Goal: Task Accomplishment & Management: Manage account settings

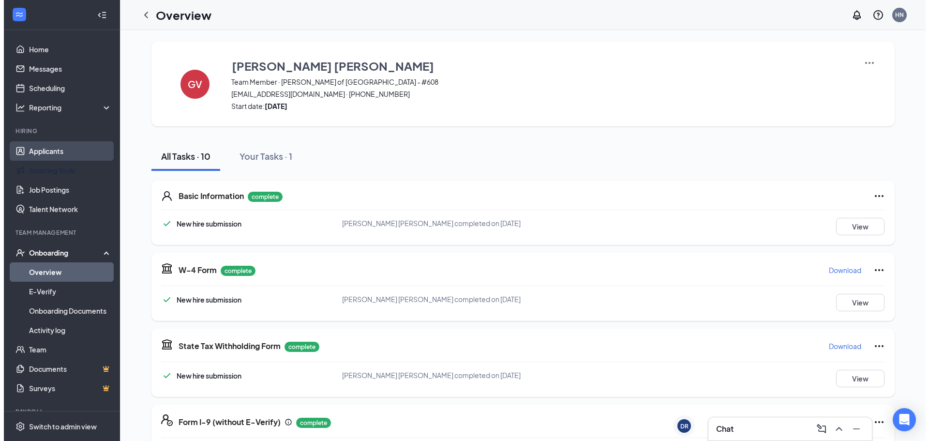
scroll to position [376, 0]
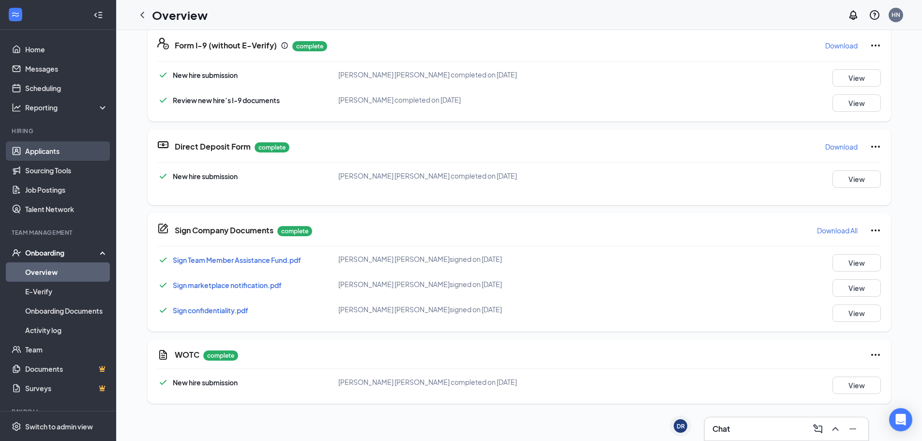
click at [28, 146] on link "Applicants" at bounding box center [66, 150] width 83 height 19
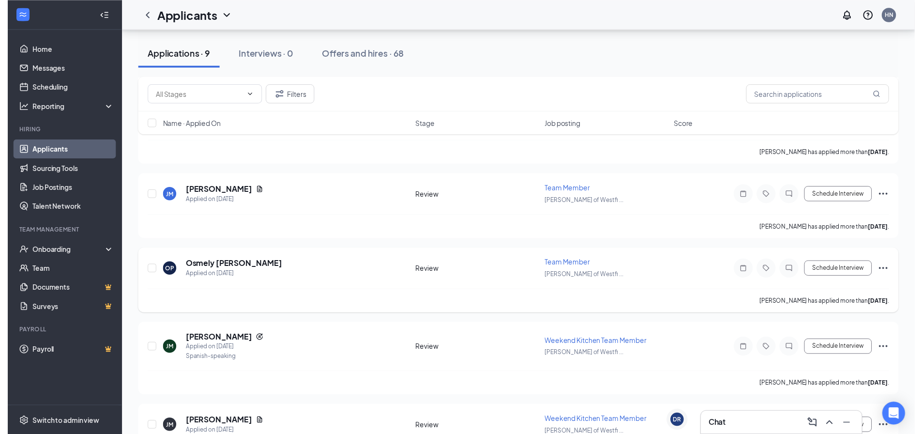
scroll to position [387, 0]
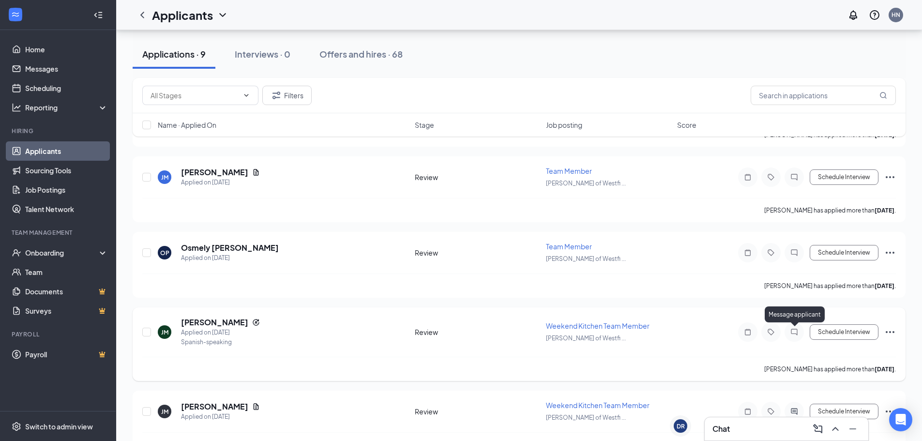
click at [795, 331] on icon "ChatInactive" at bounding box center [794, 332] width 12 height 8
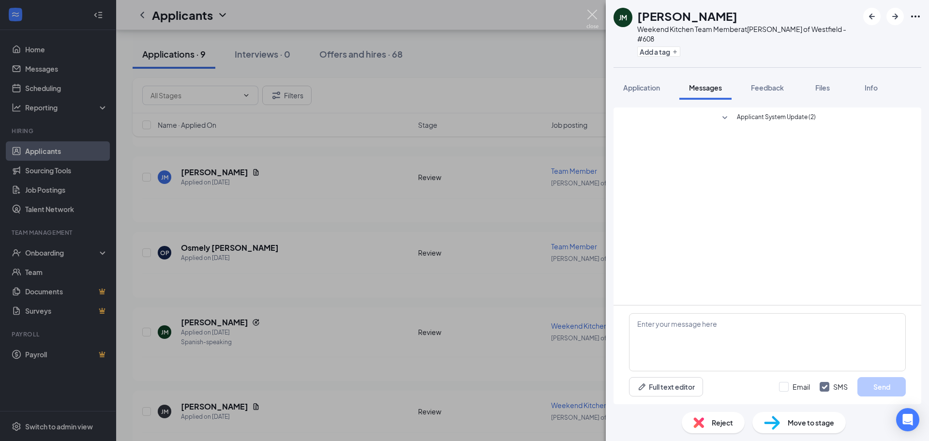
click at [587, 13] on img at bounding box center [593, 19] width 12 height 19
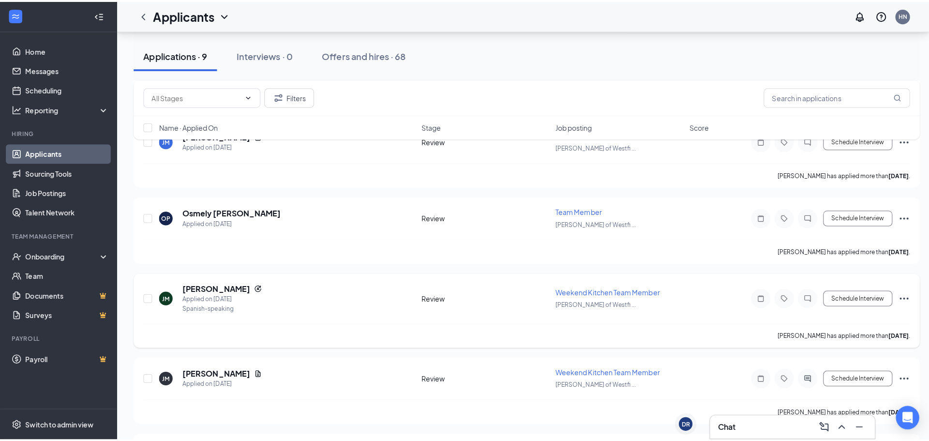
scroll to position [484, 0]
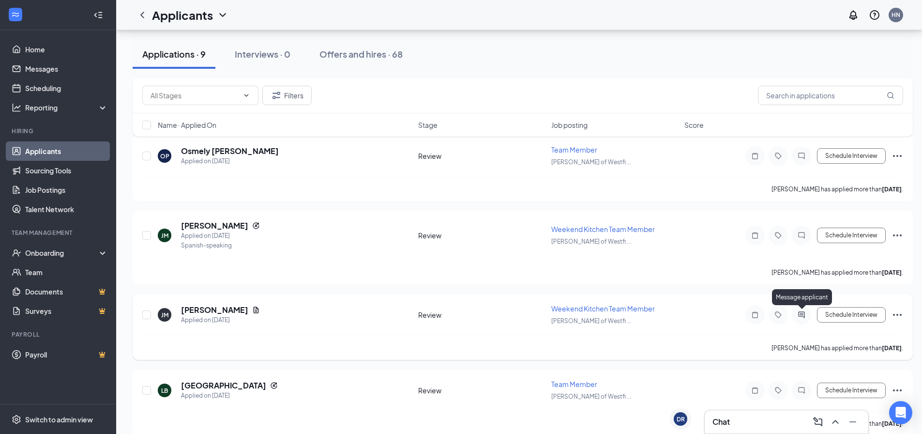
click at [800, 313] on icon "ActiveChat" at bounding box center [802, 315] width 12 height 8
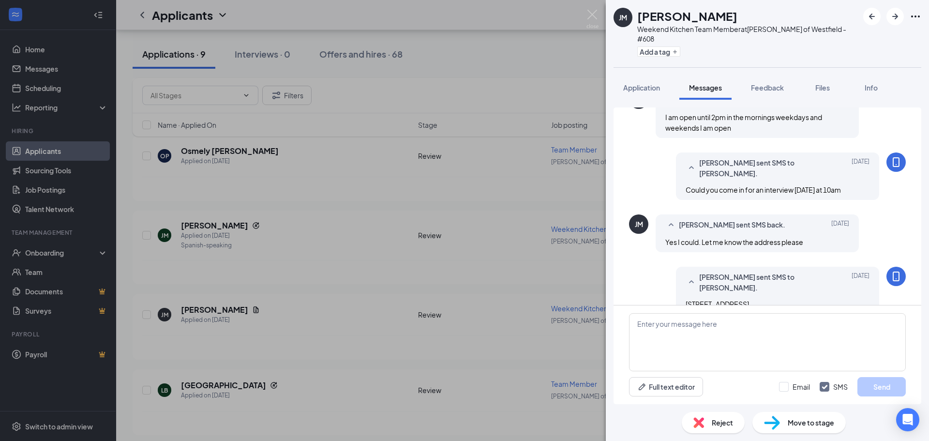
scroll to position [105, 0]
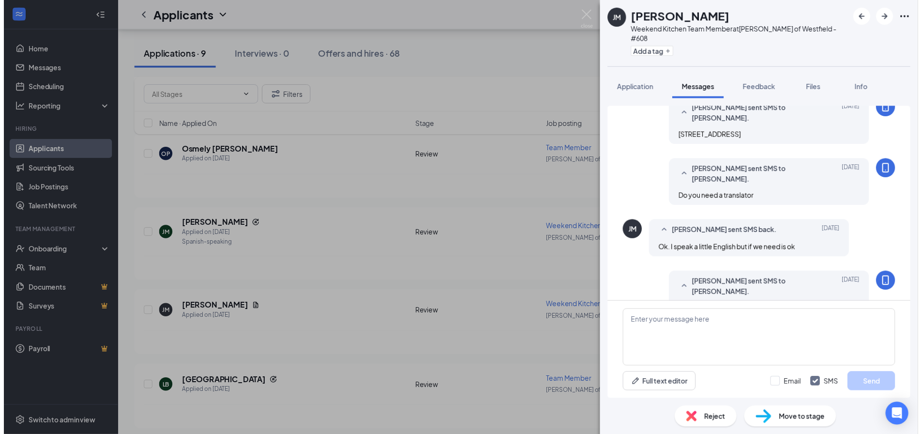
scroll to position [298, 0]
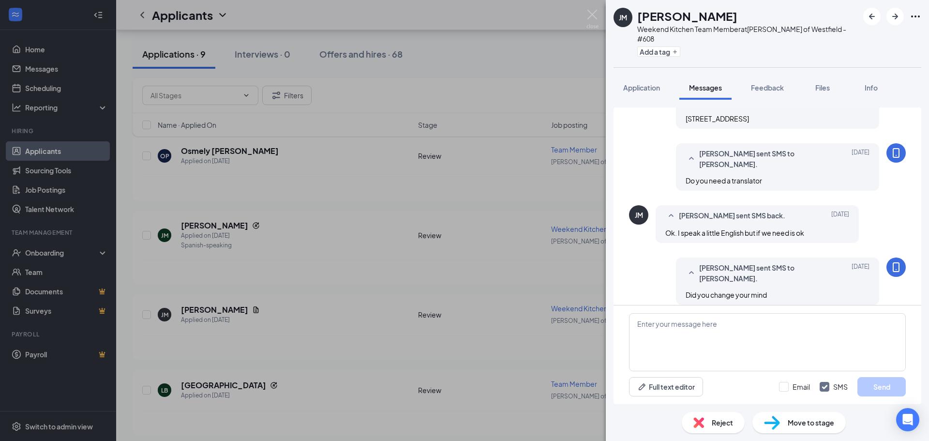
click at [706, 422] on div "Reject" at bounding box center [713, 422] width 63 height 21
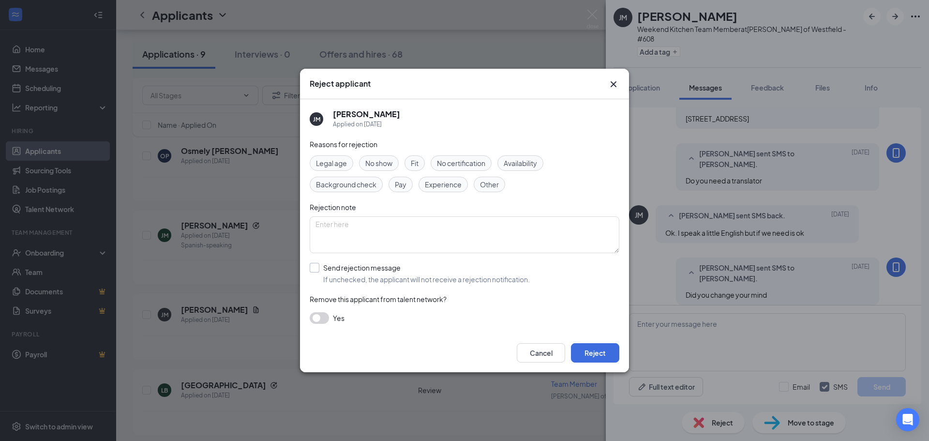
click at [317, 268] on input "Send rejection message If unchecked, the applicant will not receive a rejection…" at bounding box center [420, 273] width 220 height 21
checkbox input "true"
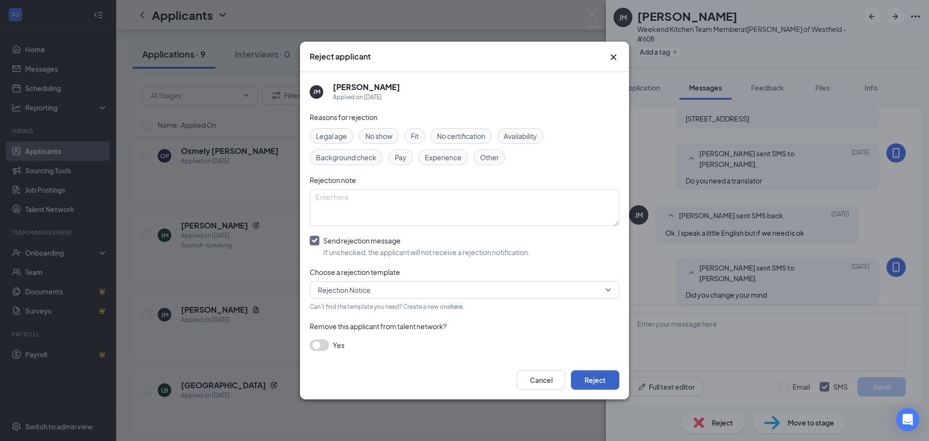
click at [600, 379] on button "Reject" at bounding box center [595, 379] width 48 height 19
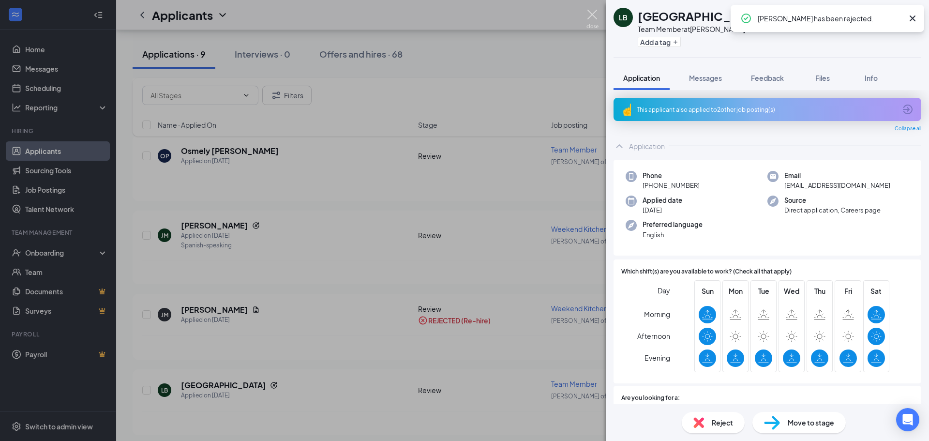
click at [592, 14] on img at bounding box center [593, 19] width 12 height 19
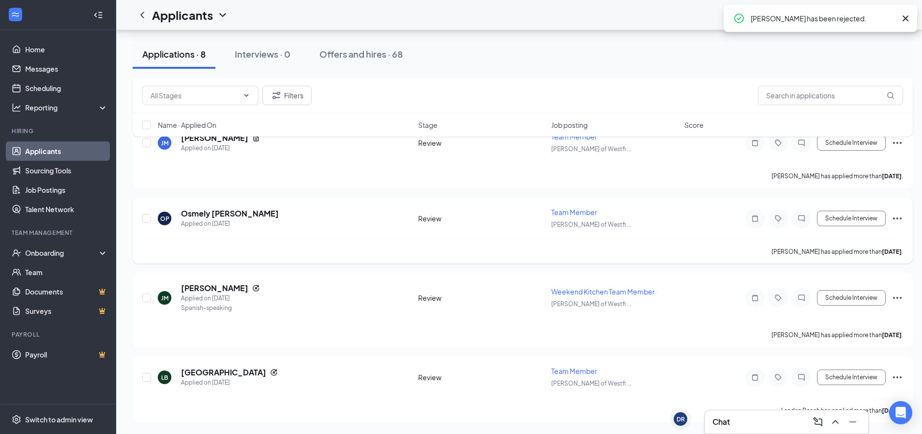
scroll to position [421, 0]
click at [799, 378] on icon "ChatInactive" at bounding box center [802, 377] width 12 height 8
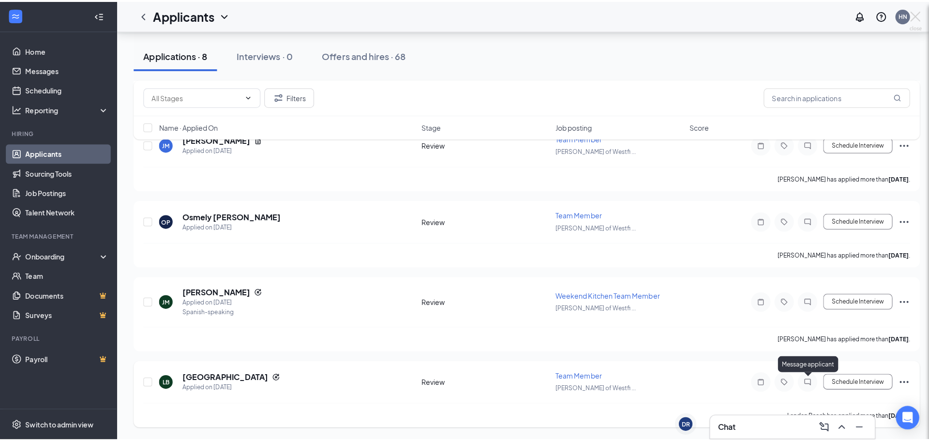
scroll to position [414, 0]
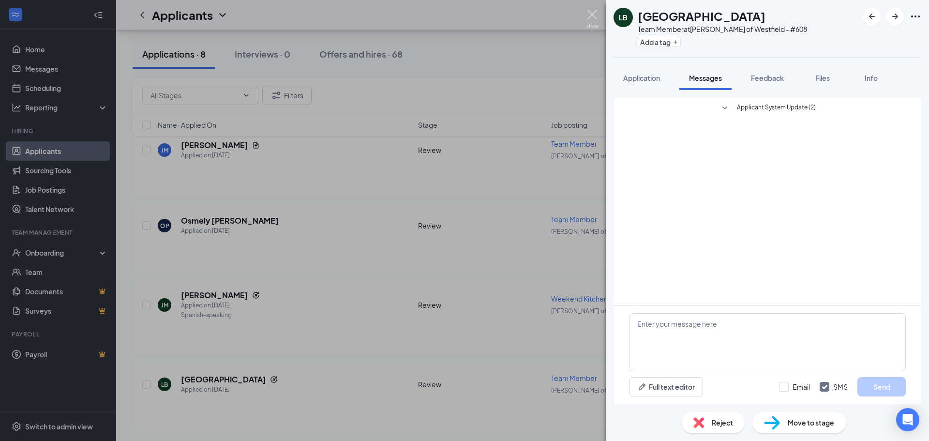
click at [590, 15] on img at bounding box center [593, 19] width 12 height 19
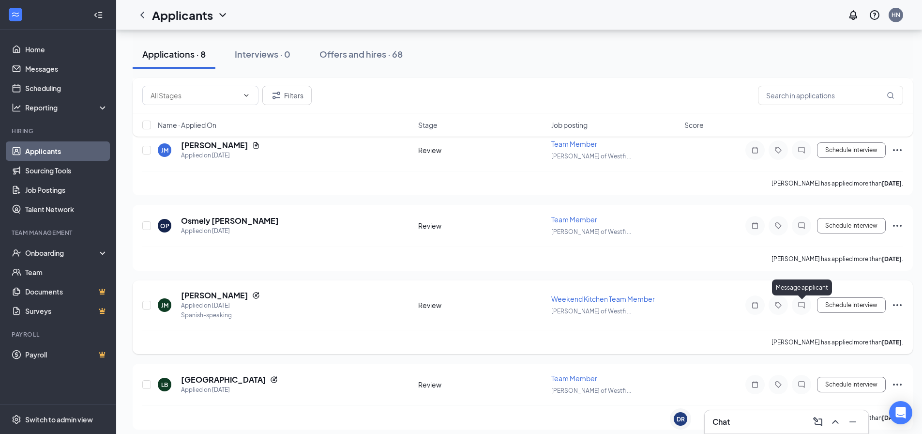
click at [805, 307] on icon "ChatInactive" at bounding box center [802, 305] width 12 height 8
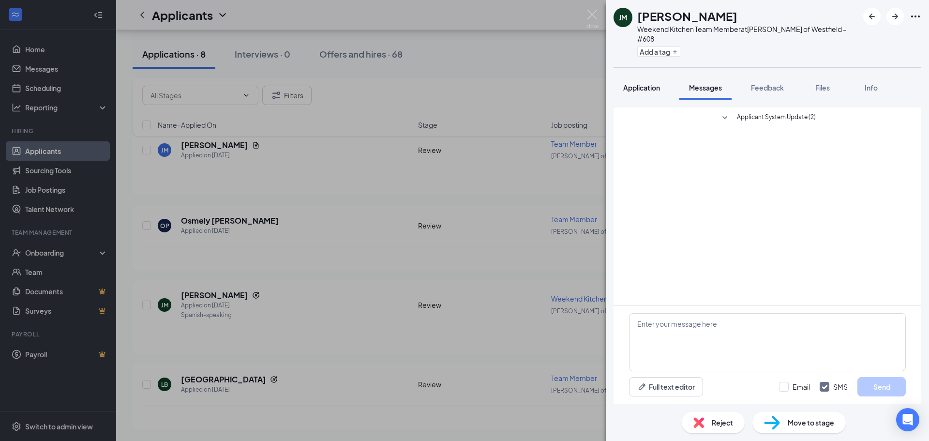
click at [642, 83] on span "Application" at bounding box center [641, 87] width 37 height 9
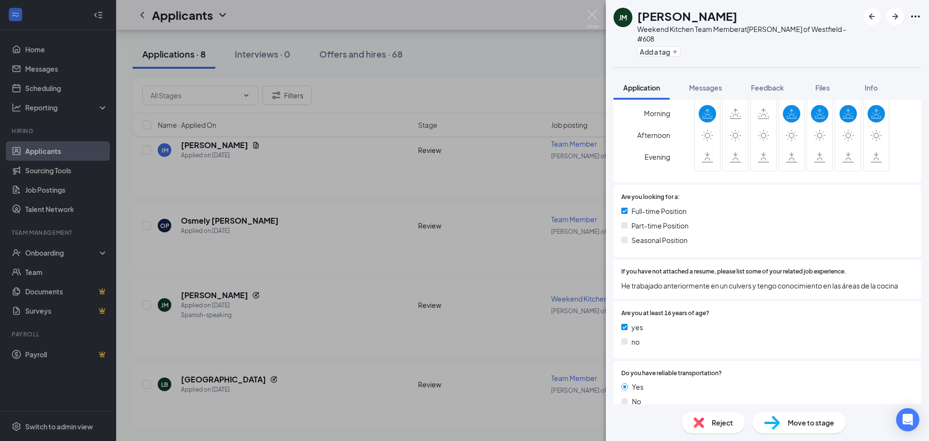
scroll to position [217, 0]
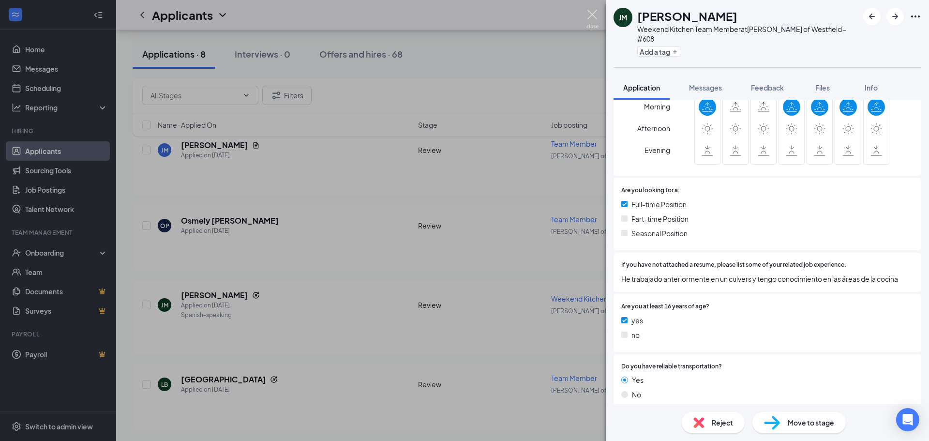
click at [589, 19] on img at bounding box center [593, 19] width 12 height 19
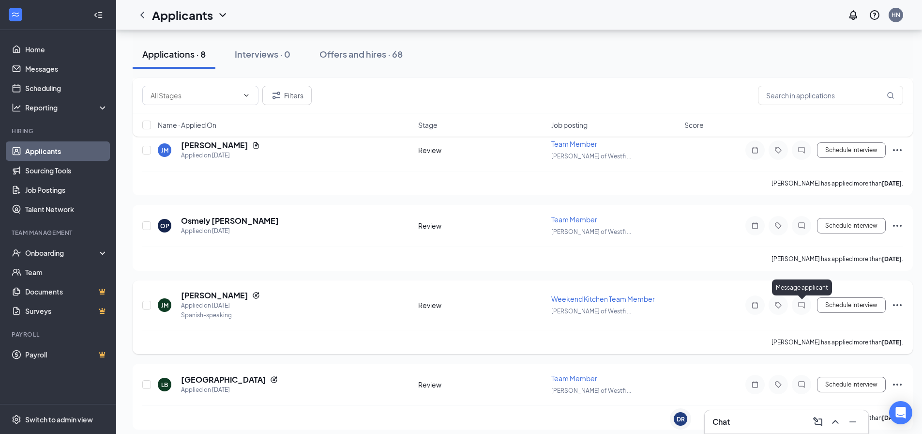
click at [799, 306] on icon "ChatInactive" at bounding box center [801, 304] width 6 height 6
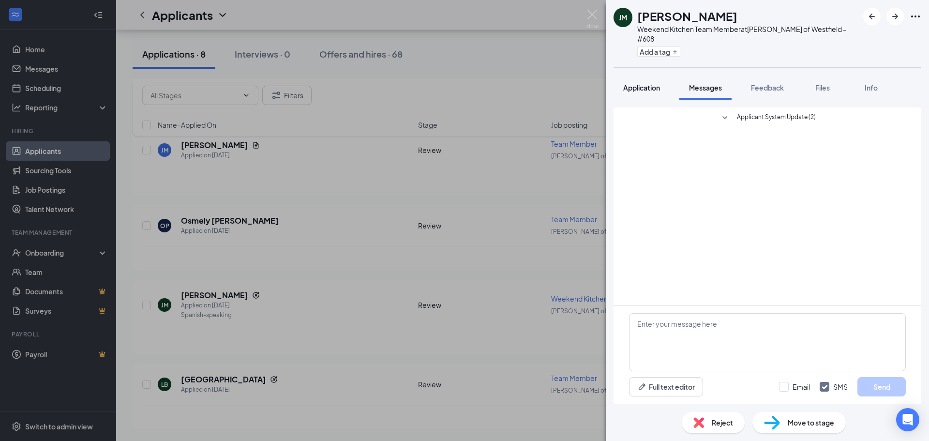
click at [638, 83] on span "Application" at bounding box center [641, 87] width 37 height 9
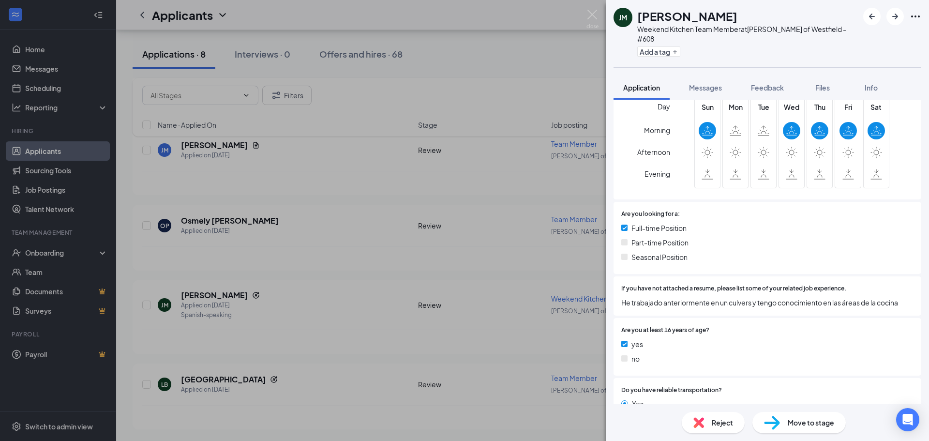
scroll to position [217, 0]
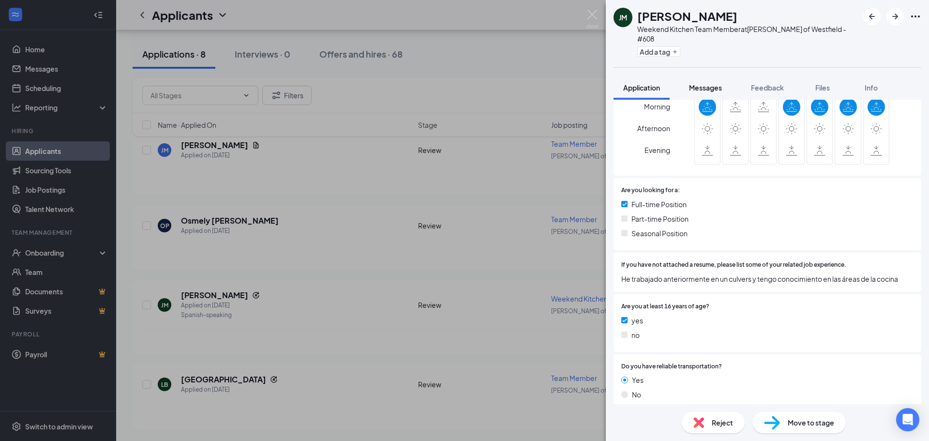
click at [710, 83] on span "Messages" at bounding box center [705, 87] width 33 height 9
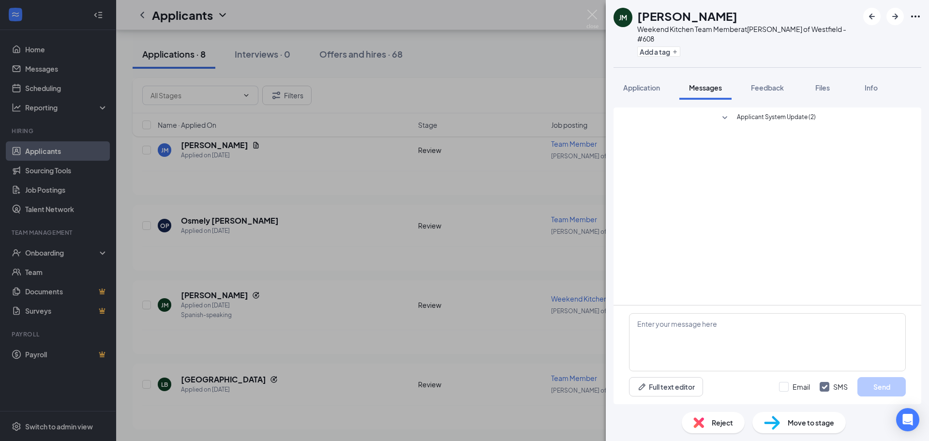
click at [586, 15] on div "[PERSON_NAME] [PERSON_NAME] Weekend Kitchen Team Member at [GEOGRAPHIC_DATA][PE…" at bounding box center [464, 220] width 929 height 441
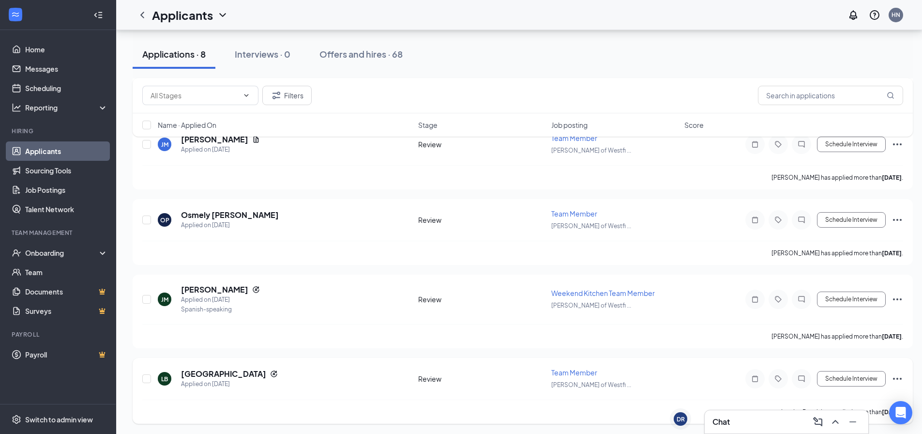
scroll to position [421, 0]
click at [680, 425] on div "DR" at bounding box center [677, 429] width 8 height 8
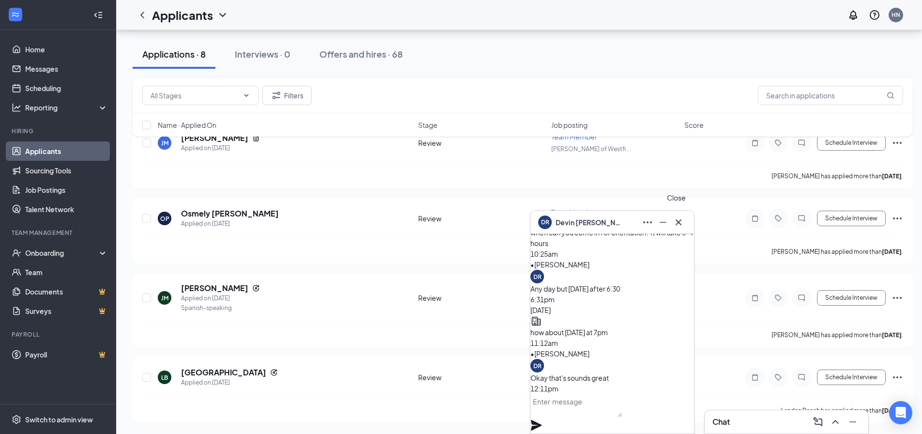
click at [679, 225] on icon "Cross" at bounding box center [679, 222] width 12 height 12
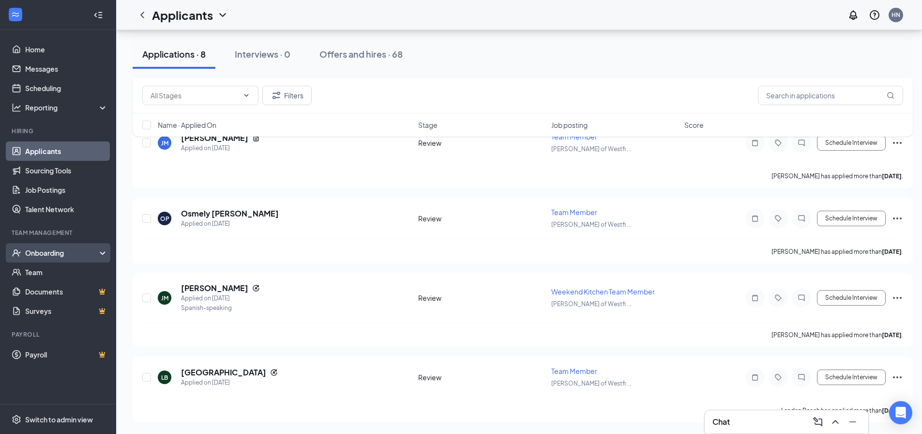
click at [34, 251] on div "Onboarding" at bounding box center [58, 252] width 116 height 19
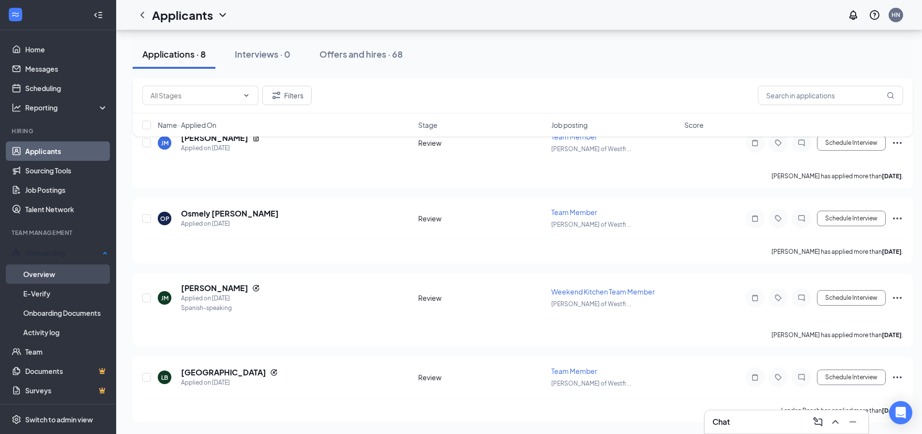
click at [48, 269] on link "Overview" at bounding box center [65, 273] width 85 height 19
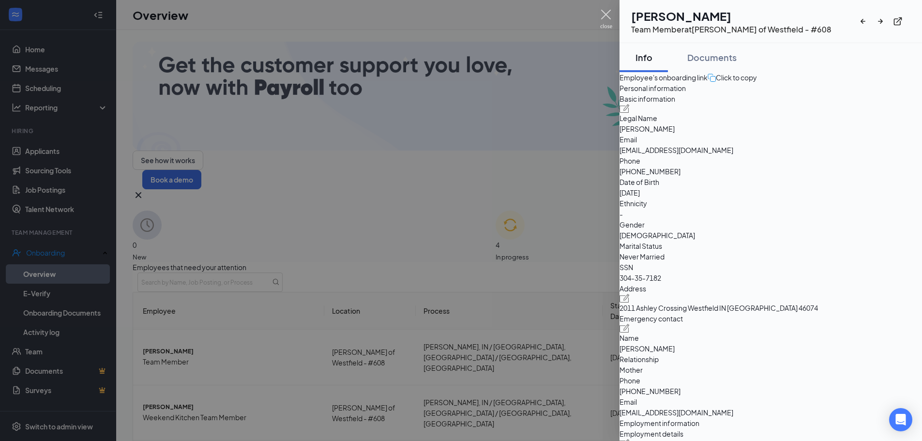
click at [607, 13] on img at bounding box center [606, 19] width 12 height 19
